Goal: Check status: Check status

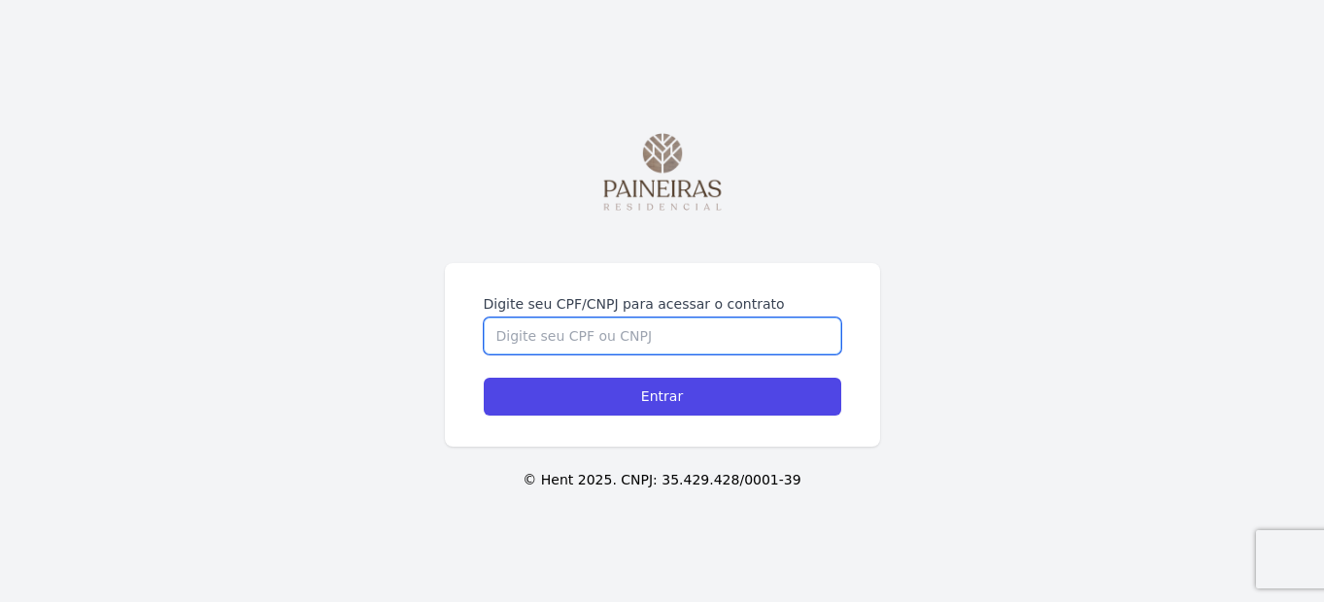
click at [500, 326] on input "Digite seu CPF/CNPJ para acessar o contrato" at bounding box center [663, 336] width 358 height 37
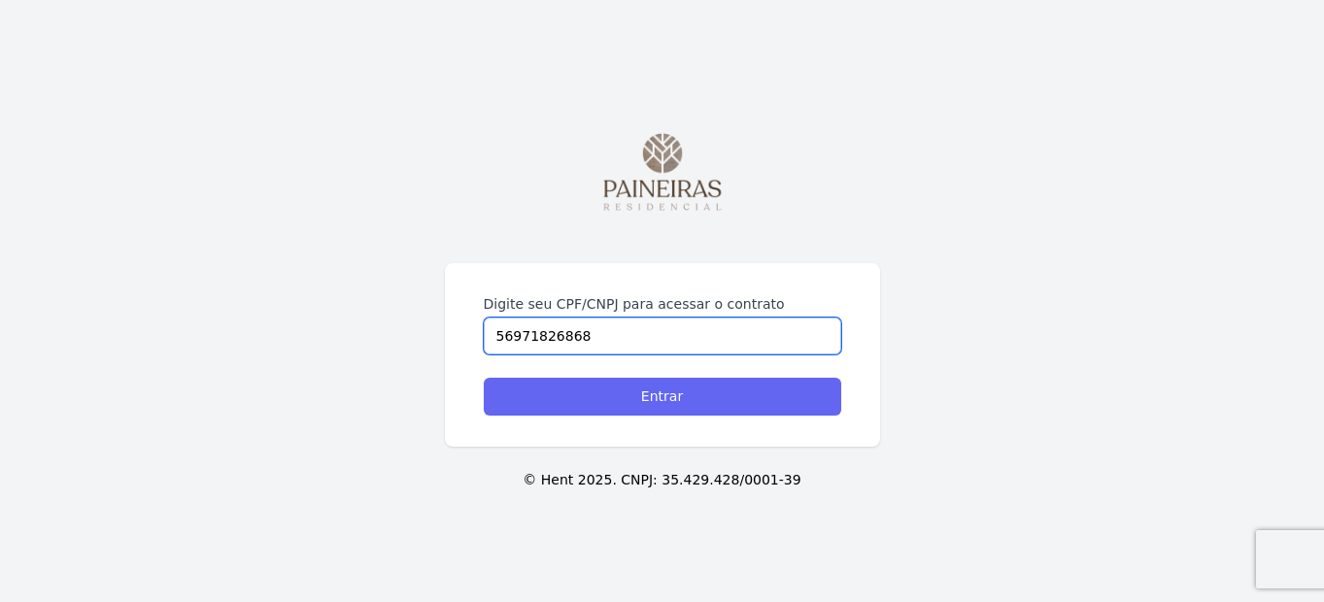
type input "56971826868"
click at [657, 394] on input "Entrar" at bounding box center [663, 397] width 358 height 38
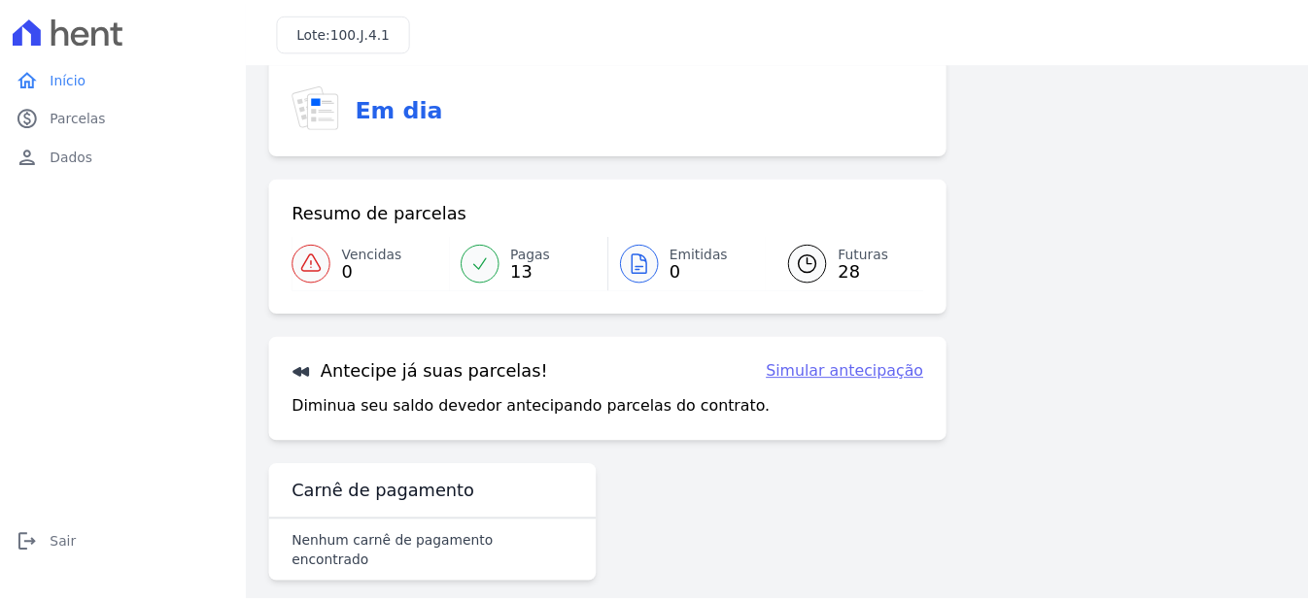
scroll to position [65, 0]
click at [59, 547] on span "Sair" at bounding box center [64, 543] width 26 height 19
